Goal: Information Seeking & Learning: Learn about a topic

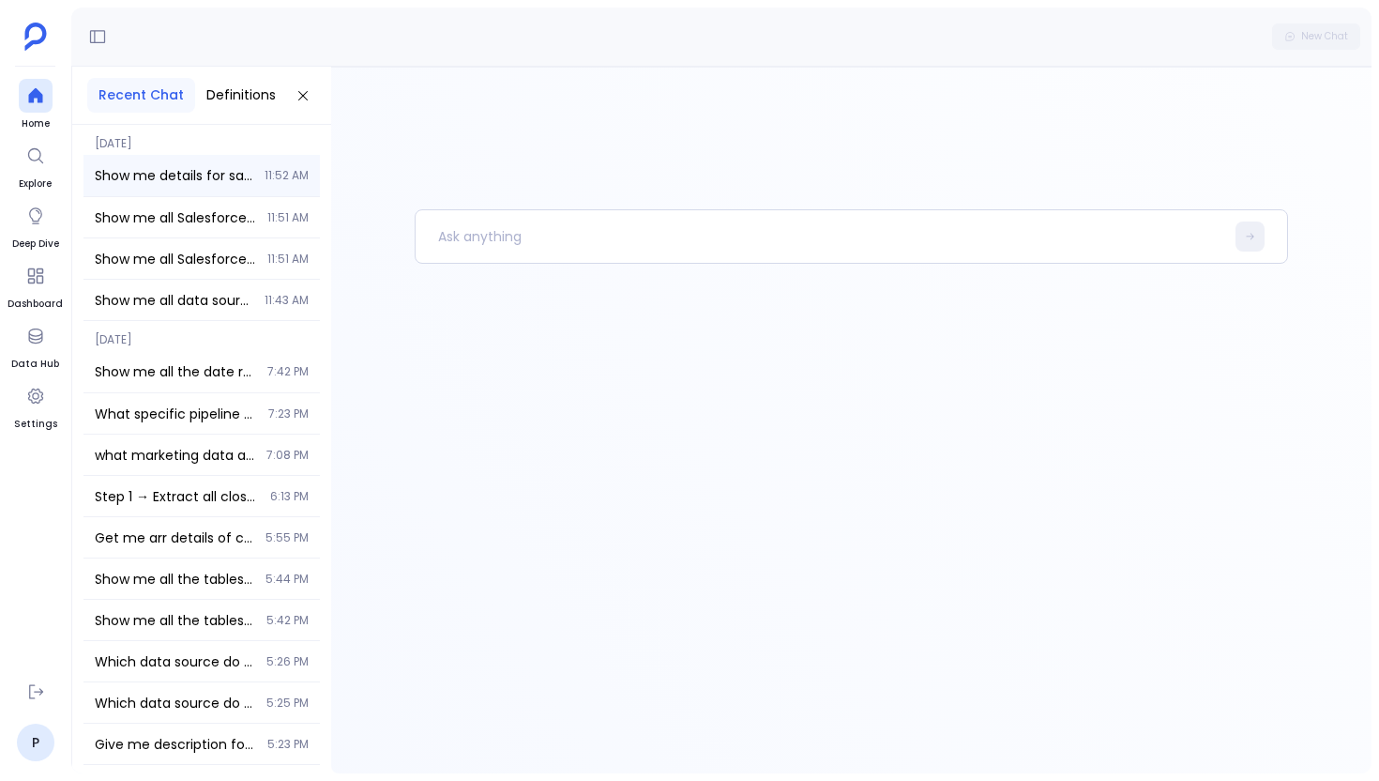
click at [213, 175] on span "Show me details for salesforce_leads, salesforce_users, salesforce_tasks, sales…" at bounding box center [174, 175] width 159 height 19
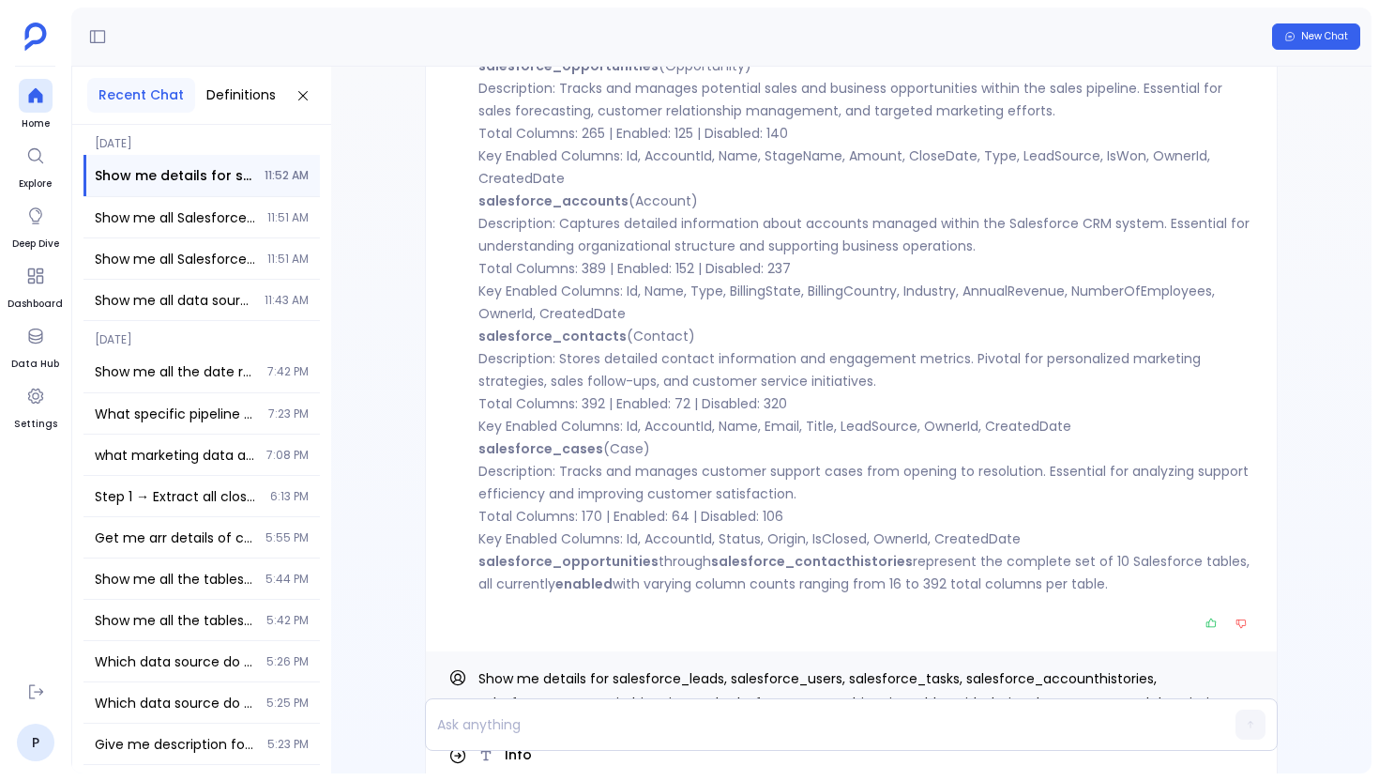
scroll to position [-1065, 0]
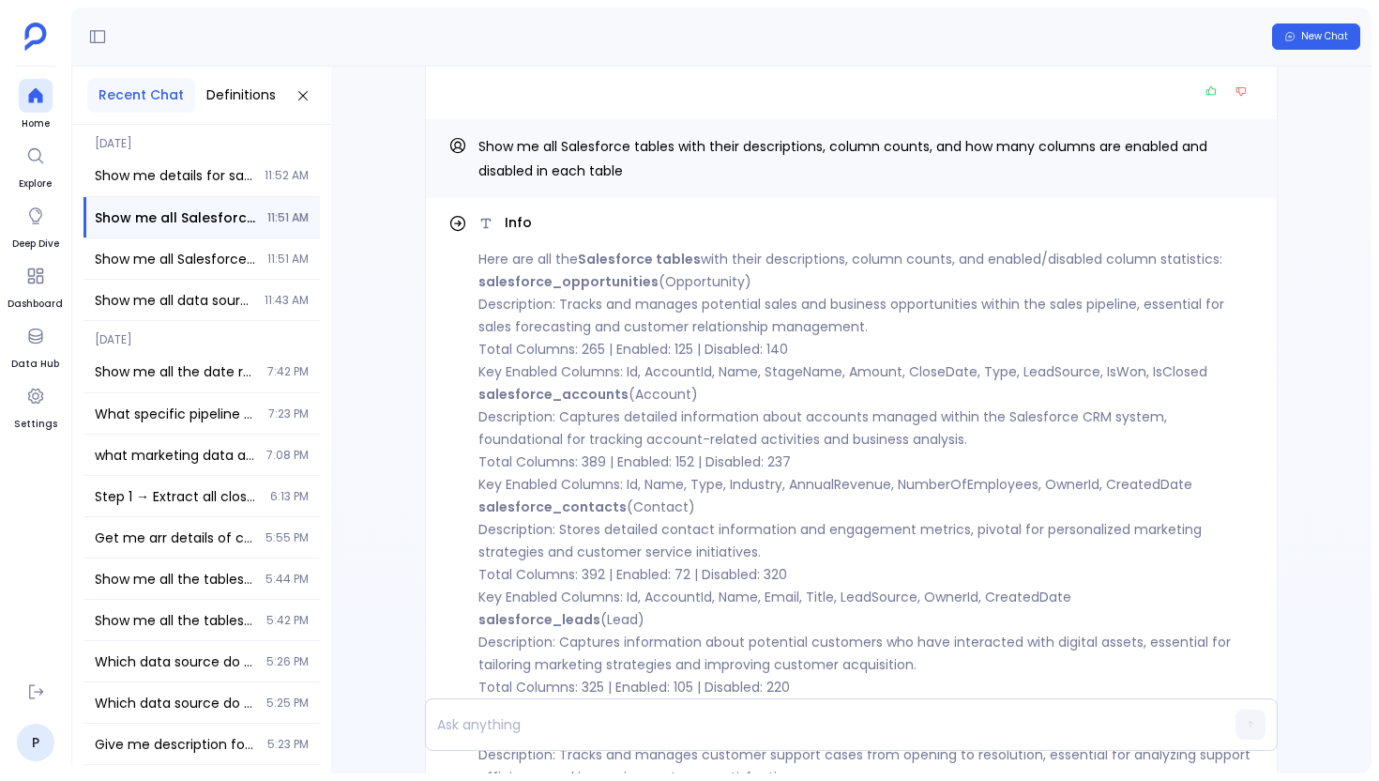
scroll to position [-696, 0]
